Goal: Navigation & Orientation: Understand site structure

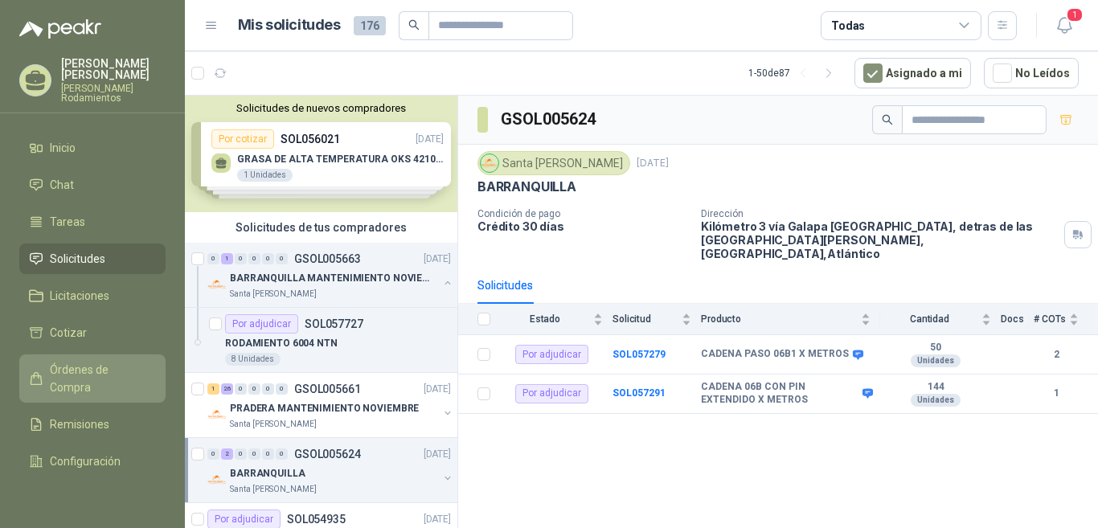
click at [94, 361] on span "Órdenes de Compra" at bounding box center [100, 378] width 101 height 35
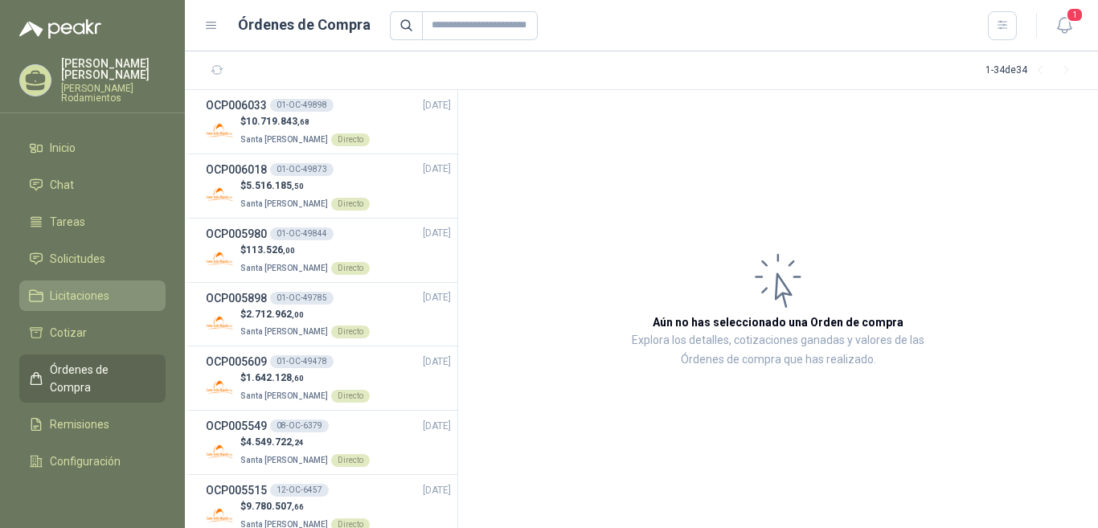
click at [105, 287] on span "Licitaciones" at bounding box center [80, 296] width 60 height 18
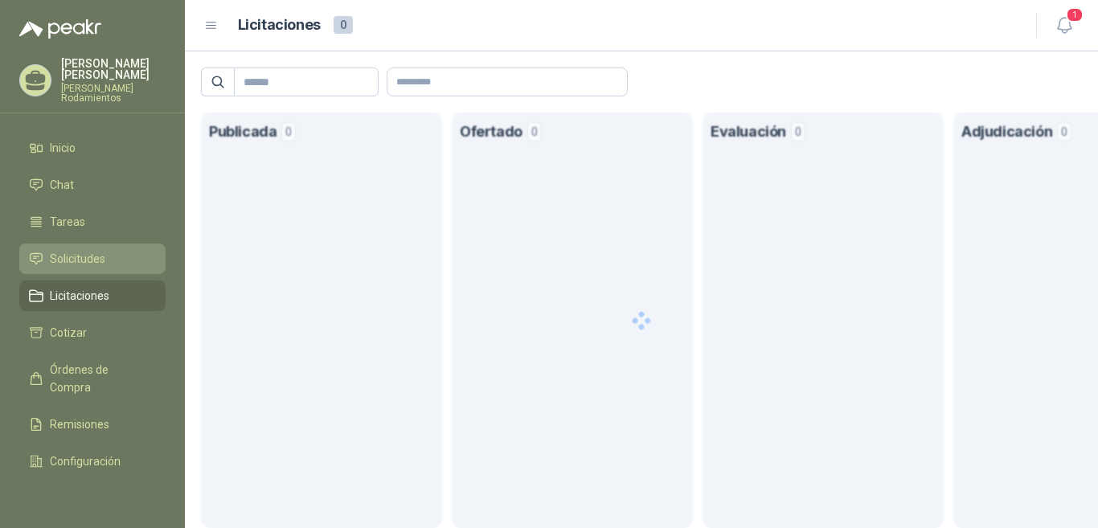
click at [90, 250] on span "Solicitudes" at bounding box center [77, 259] width 55 height 18
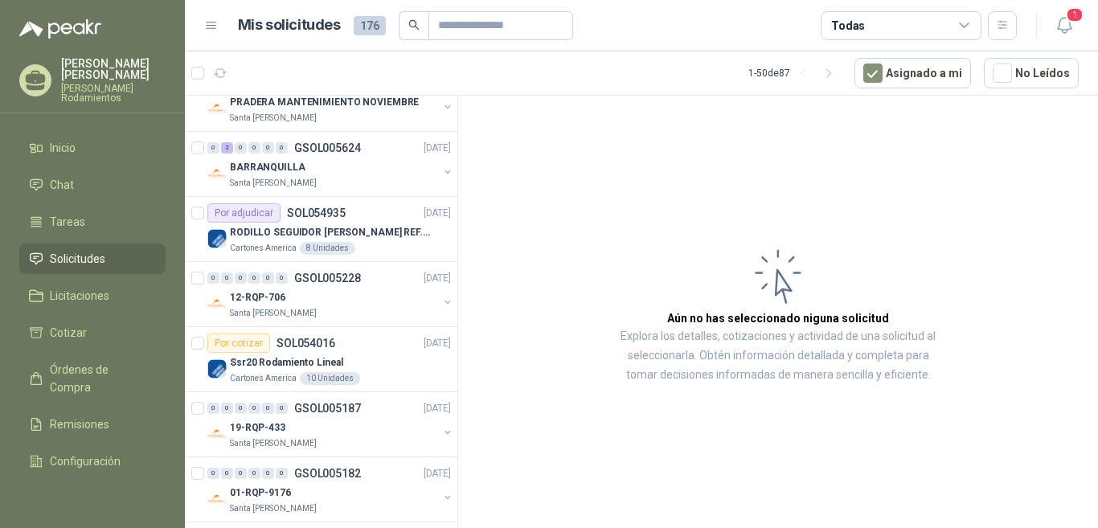
scroll to position [563, 0]
